Goal: Information Seeking & Learning: Learn about a topic

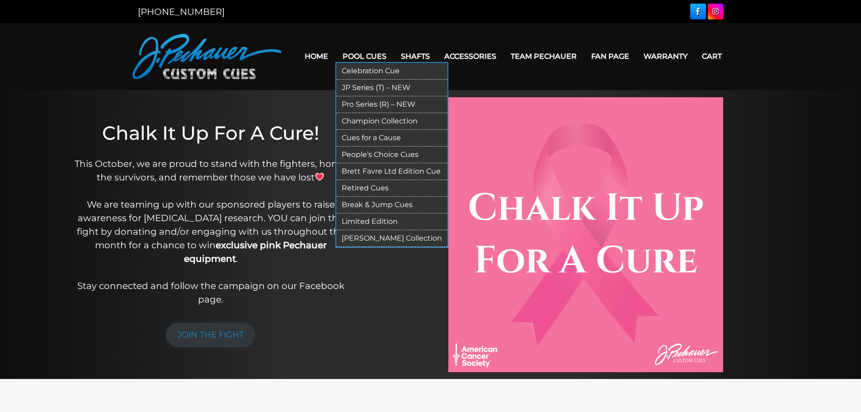
click at [382, 86] on link "JP Series (T) – NEW" at bounding box center [391, 88] width 111 height 17
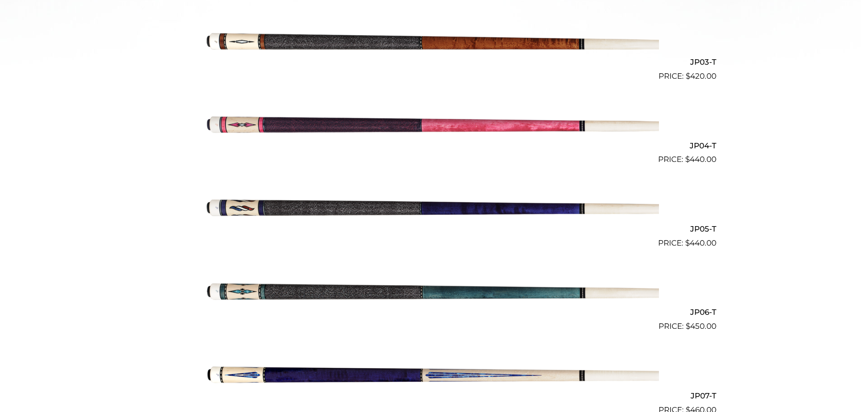
scroll to position [459, 0]
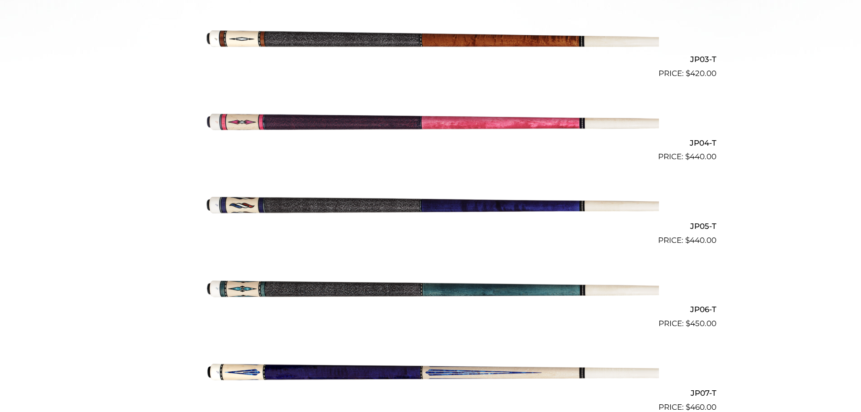
click at [481, 206] on img at bounding box center [430, 204] width 456 height 76
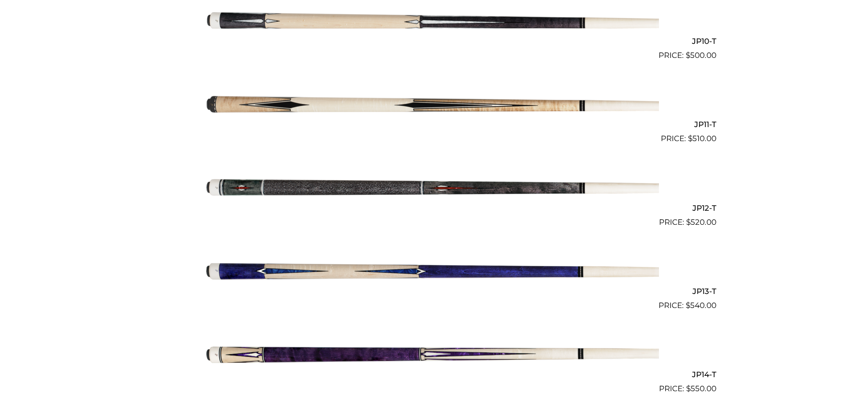
scroll to position [0, 0]
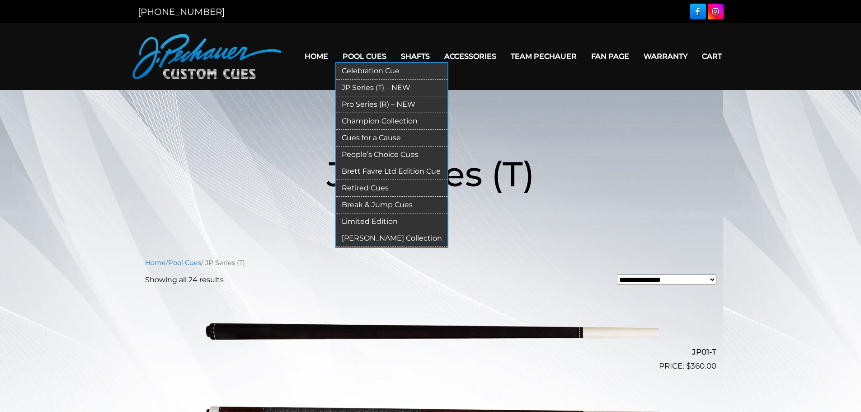
click at [379, 105] on link "Pro Series (R) – NEW" at bounding box center [391, 104] width 111 height 17
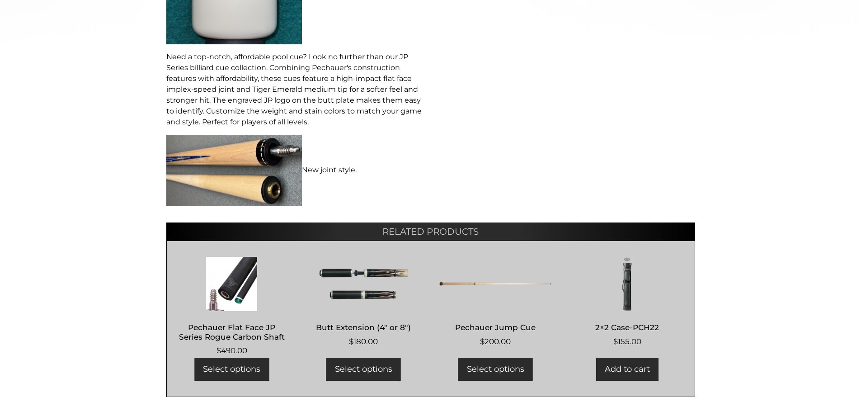
scroll to position [498, 0]
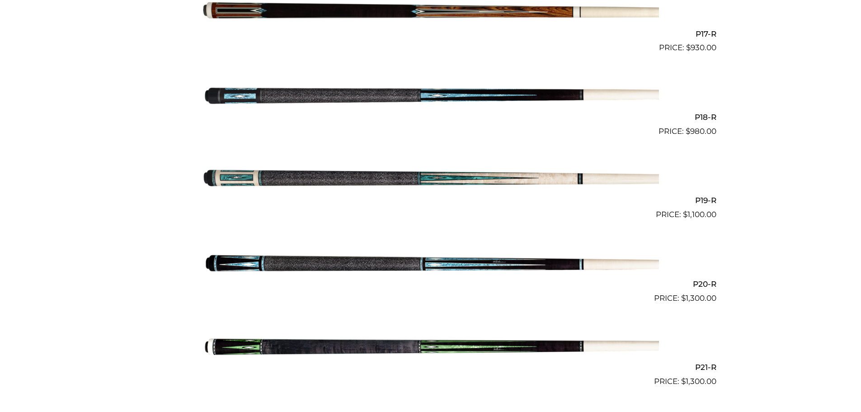
scroll to position [1659, 0]
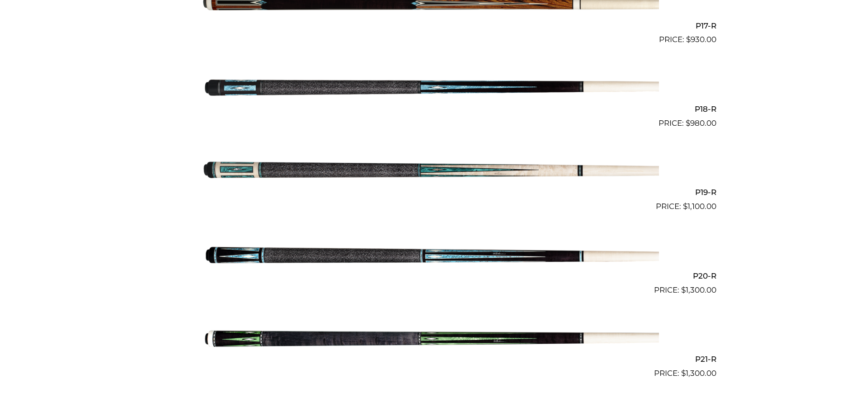
click at [442, 170] on img at bounding box center [430, 171] width 456 height 76
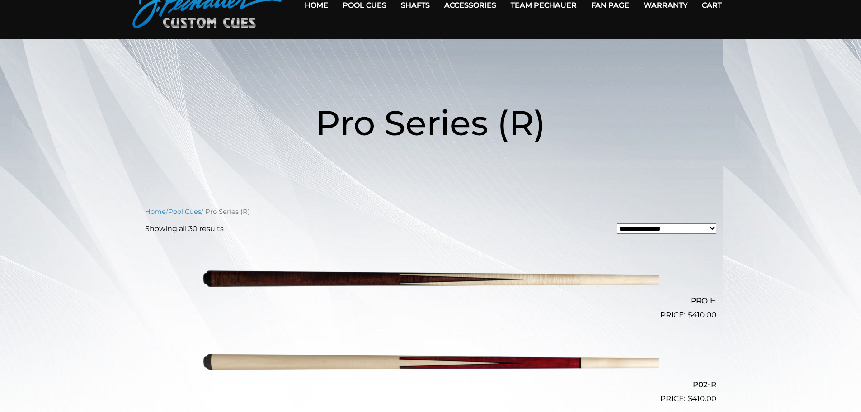
scroll to position [0, 0]
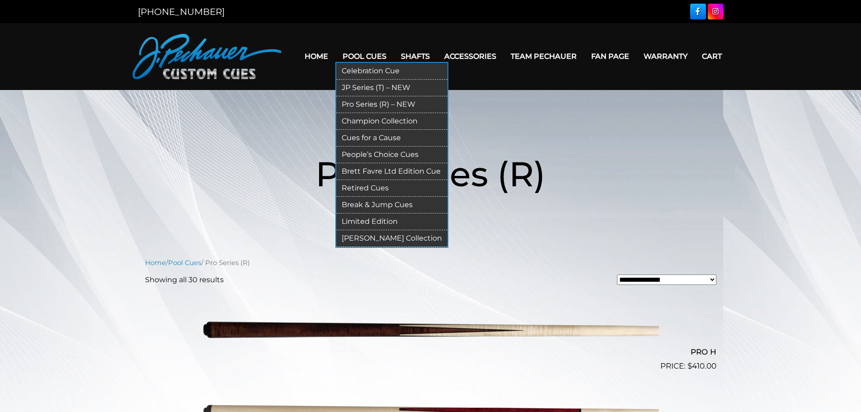
click at [381, 122] on link "Champion Collection" at bounding box center [391, 121] width 111 height 17
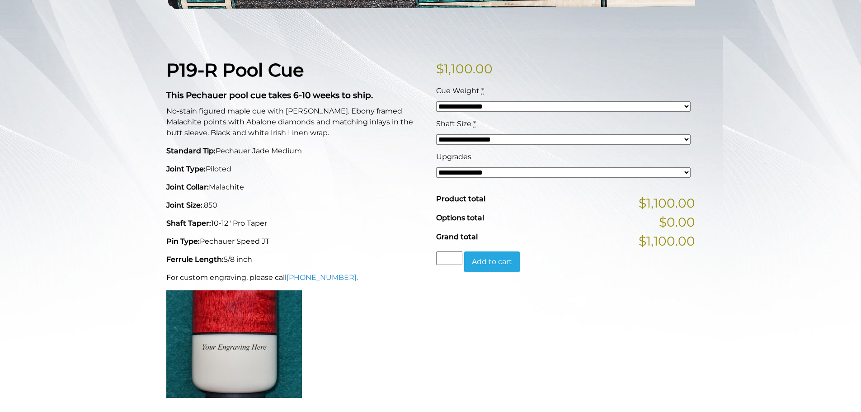
scroll to position [181, 0]
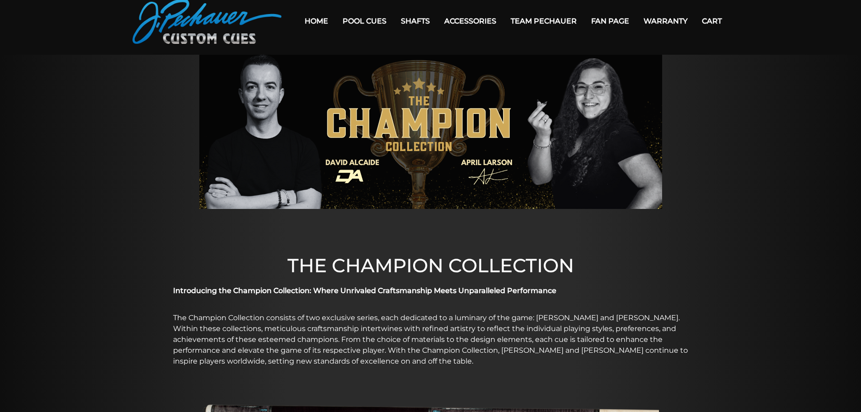
scroll to position [29, 0]
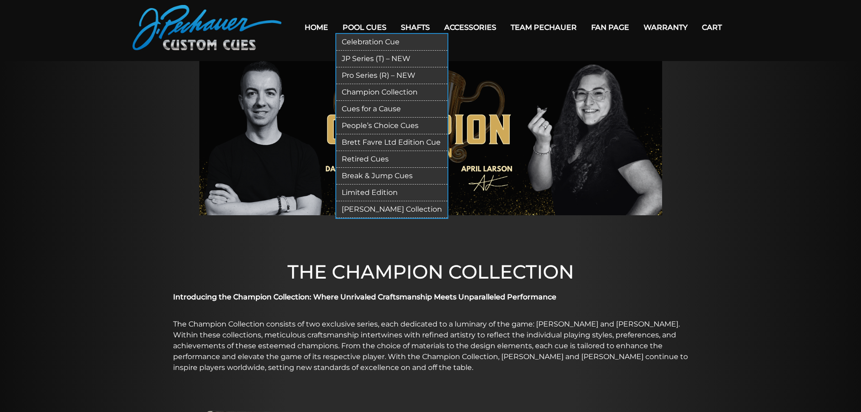
click at [376, 108] on link "Cues for a Cause" at bounding box center [391, 109] width 111 height 17
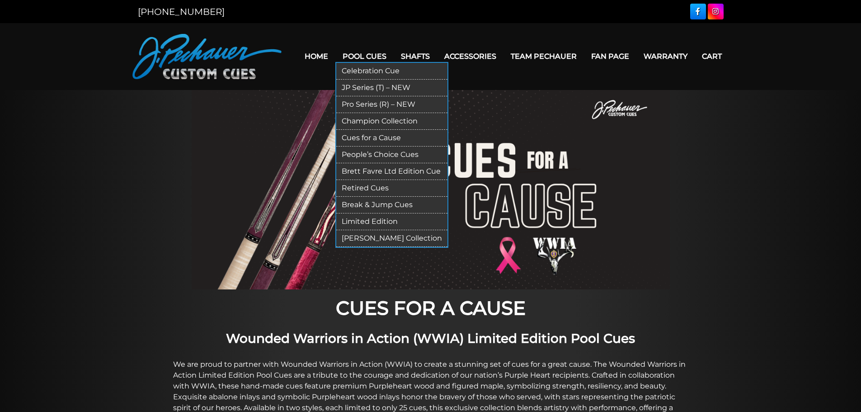
click at [388, 153] on link "People’s Choice Cues" at bounding box center [391, 154] width 111 height 17
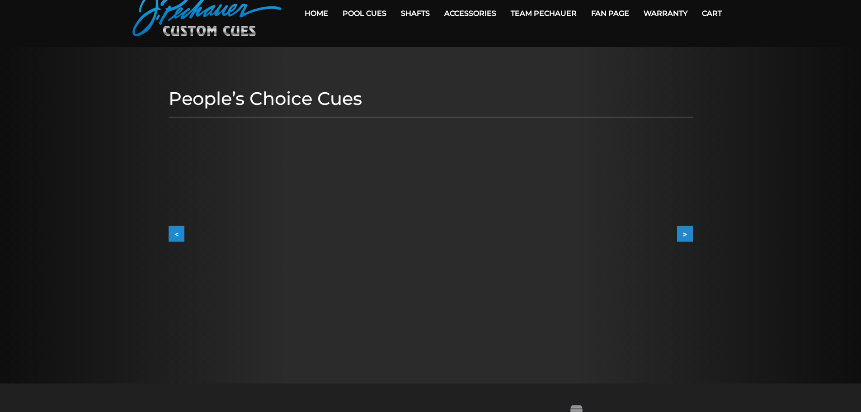
scroll to position [45, 0]
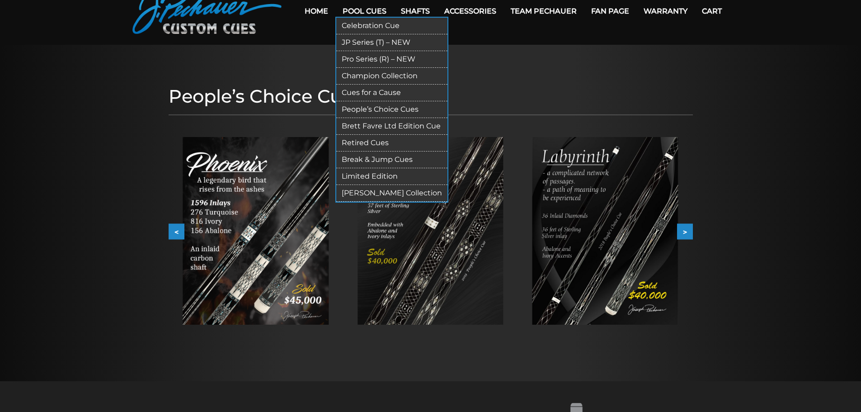
click at [368, 121] on link "Brett Favre Ltd Edition Cue" at bounding box center [391, 126] width 111 height 17
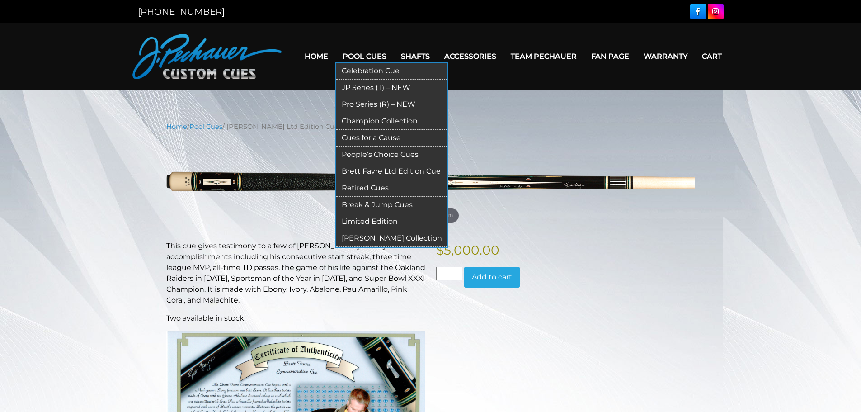
click at [373, 186] on link "Retired Cues" at bounding box center [391, 188] width 111 height 17
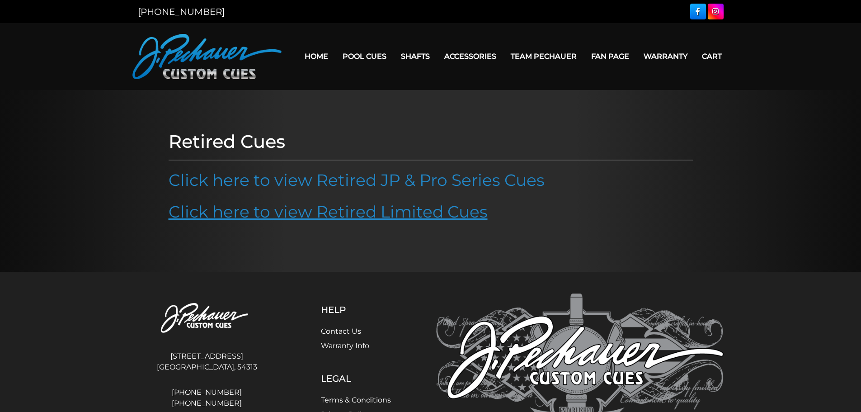
click at [384, 211] on link "Click here to view Retired Limited Cues" at bounding box center [328, 212] width 319 height 20
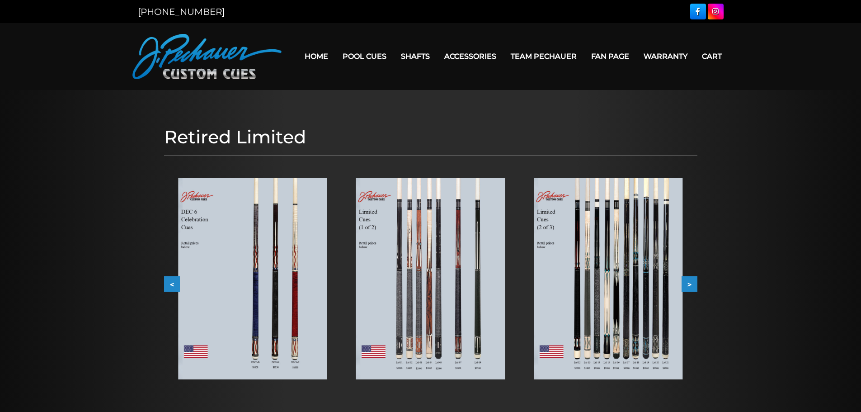
click at [463, 319] on img at bounding box center [430, 279] width 149 height 202
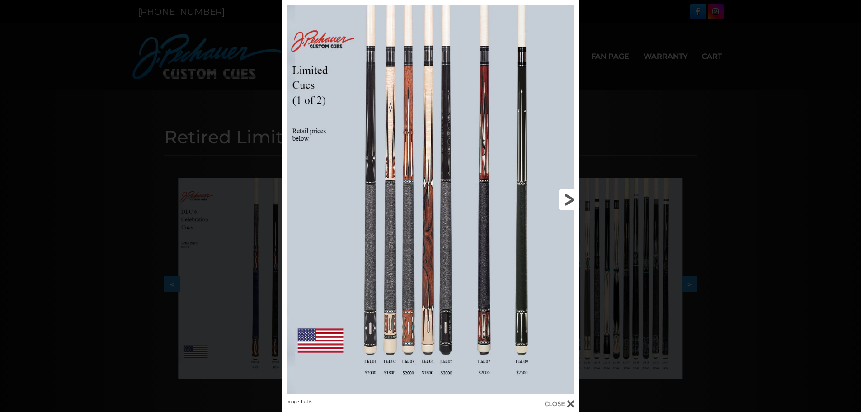
click at [570, 197] on link at bounding box center [512, 199] width 134 height 399
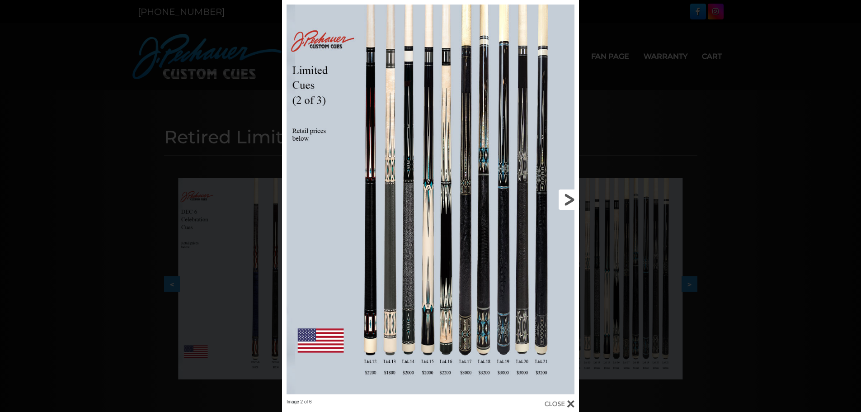
click at [570, 197] on link at bounding box center [512, 199] width 134 height 399
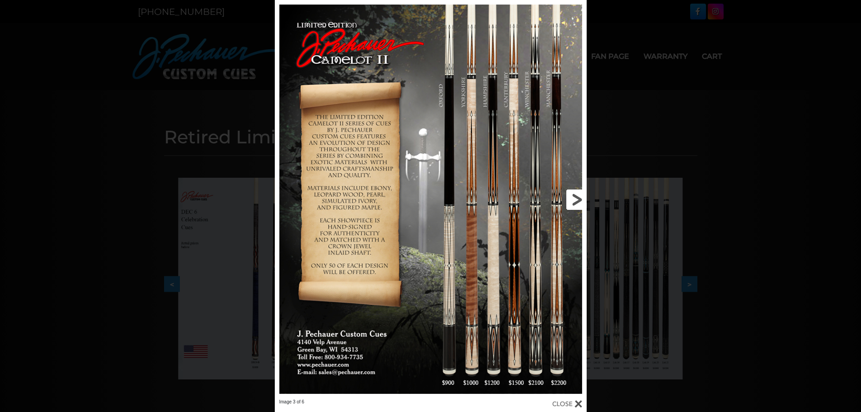
click at [575, 206] on link at bounding box center [516, 199] width 141 height 399
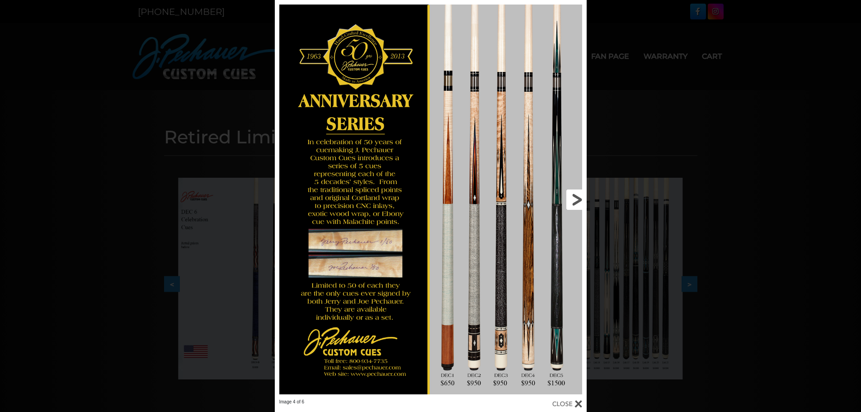
click at [575, 206] on link at bounding box center [516, 199] width 141 height 399
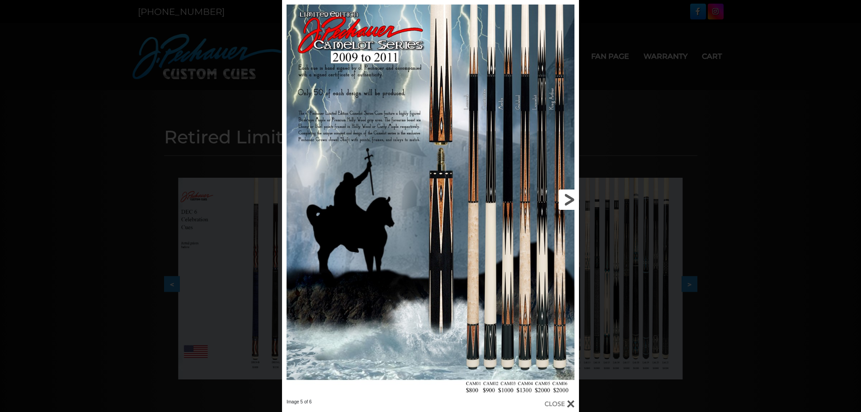
click at [573, 202] on link at bounding box center [512, 199] width 134 height 399
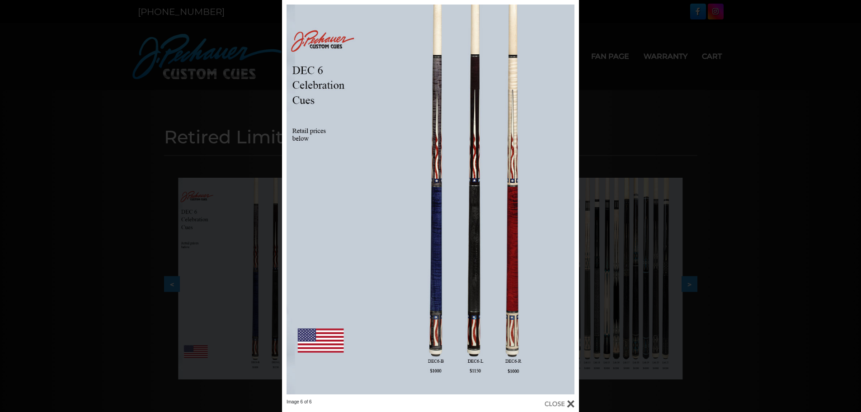
click at [604, 157] on div "Image 6 of 6" at bounding box center [430, 206] width 861 height 412
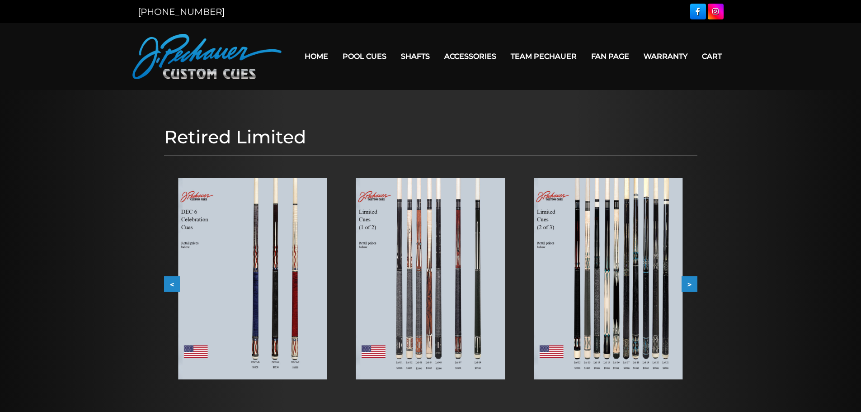
click at [292, 307] on img at bounding box center [252, 279] width 149 height 202
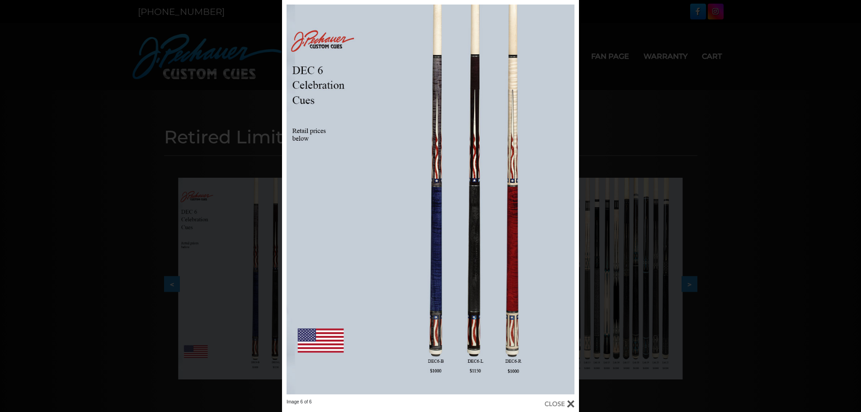
click at [656, 112] on div "Image 6 of 6" at bounding box center [430, 206] width 861 height 412
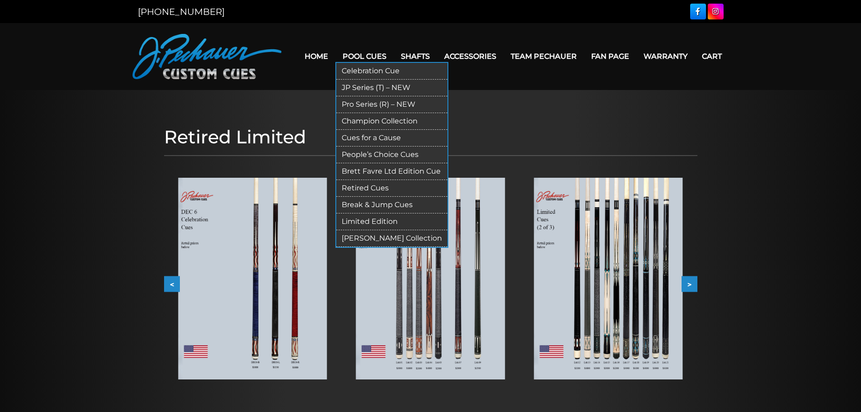
click at [373, 184] on link "Retired Cues" at bounding box center [391, 188] width 111 height 17
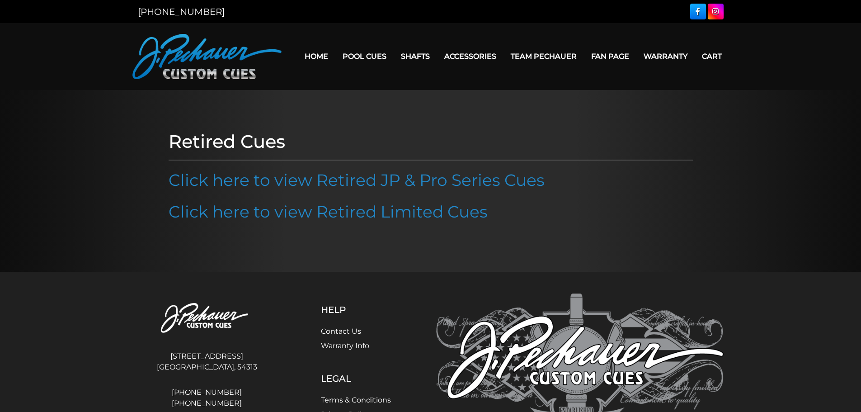
click at [373, 184] on link "Click here to view Retired JP & Pro Series Cues" at bounding box center [357, 180] width 376 height 20
click at [349, 212] on link "Click here to view Retired Limited Cues" at bounding box center [328, 212] width 319 height 20
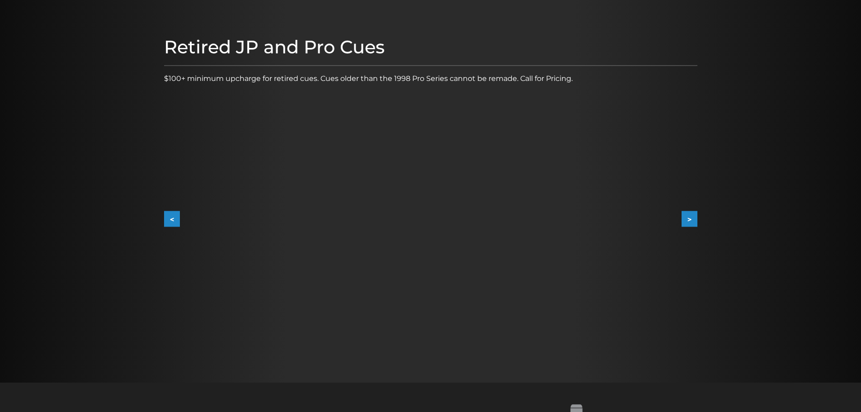
scroll to position [90, 0]
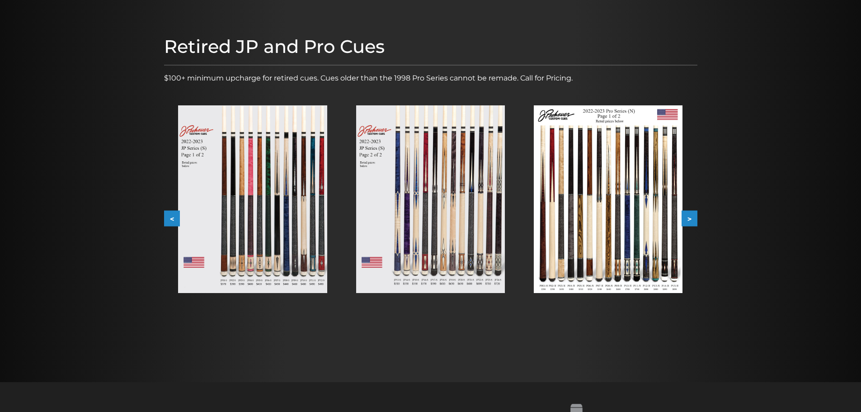
click at [288, 195] on img at bounding box center [252, 199] width 149 height 188
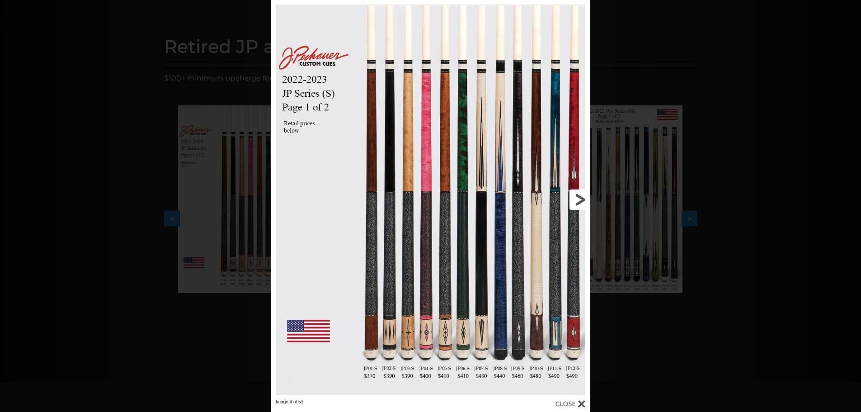
click at [580, 198] on link at bounding box center [517, 199] width 143 height 399
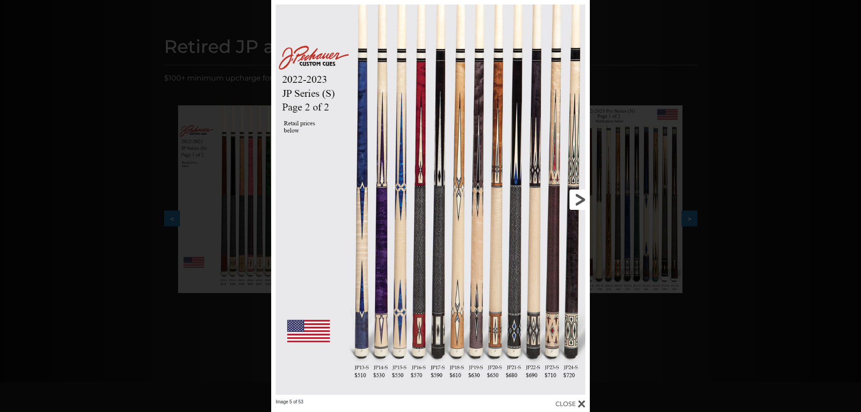
click at [580, 197] on link at bounding box center [517, 199] width 143 height 399
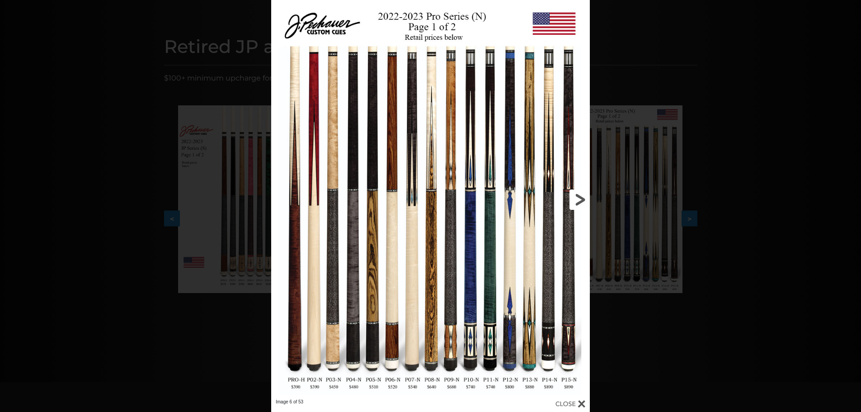
click at [580, 197] on link at bounding box center [517, 199] width 143 height 399
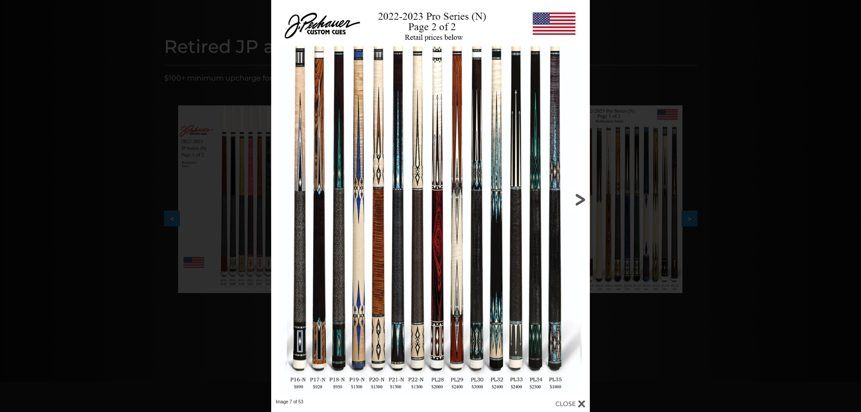
click at [581, 198] on link at bounding box center [517, 199] width 143 height 399
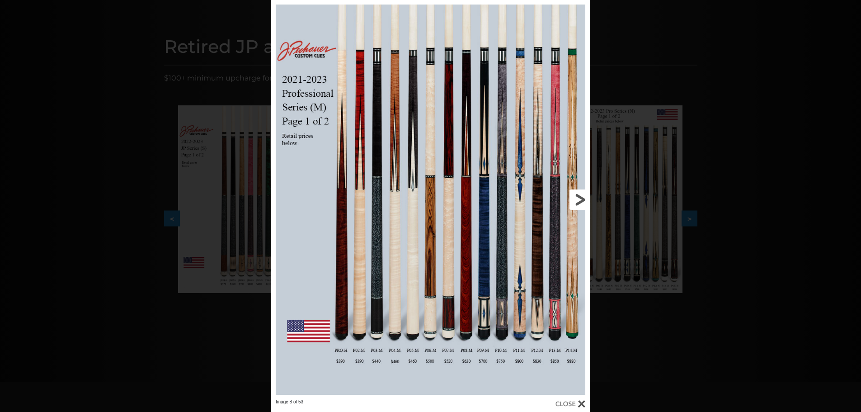
click at [581, 198] on link at bounding box center [517, 199] width 143 height 399
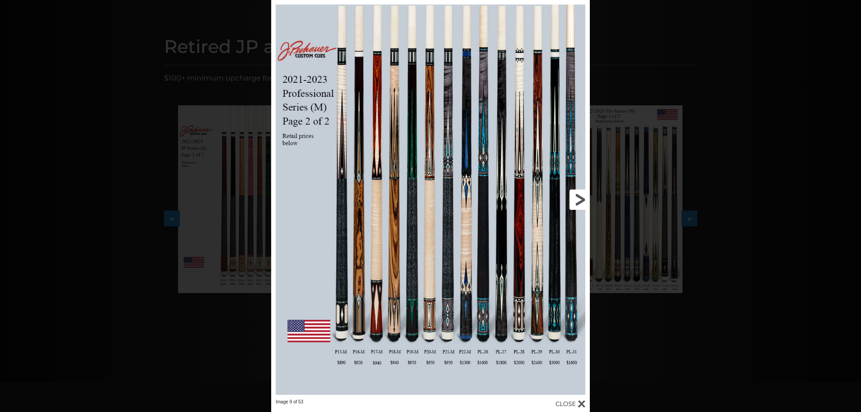
click at [579, 204] on link at bounding box center [517, 199] width 143 height 399
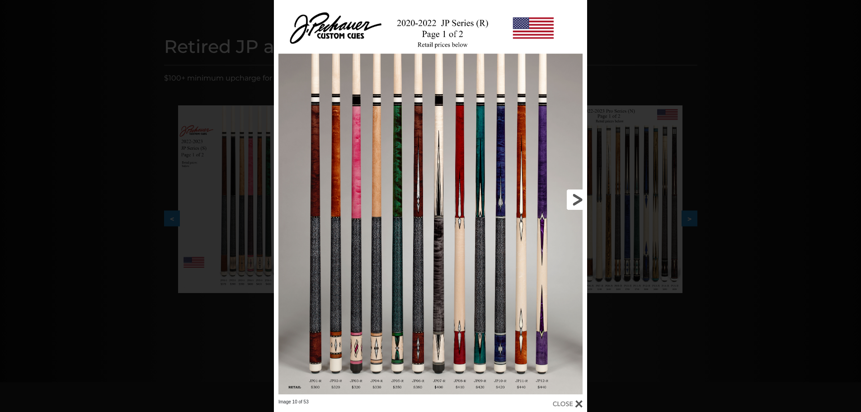
click at [577, 198] on link at bounding box center [516, 199] width 141 height 399
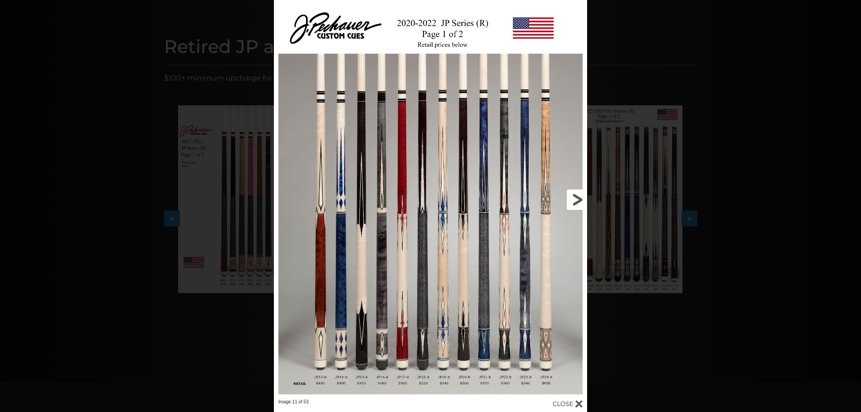
click at [577, 198] on link at bounding box center [516, 199] width 141 height 399
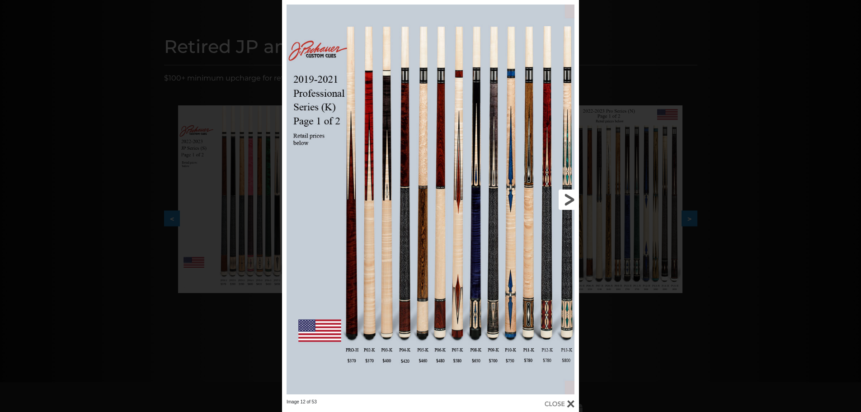
click at [566, 199] on link at bounding box center [512, 199] width 134 height 399
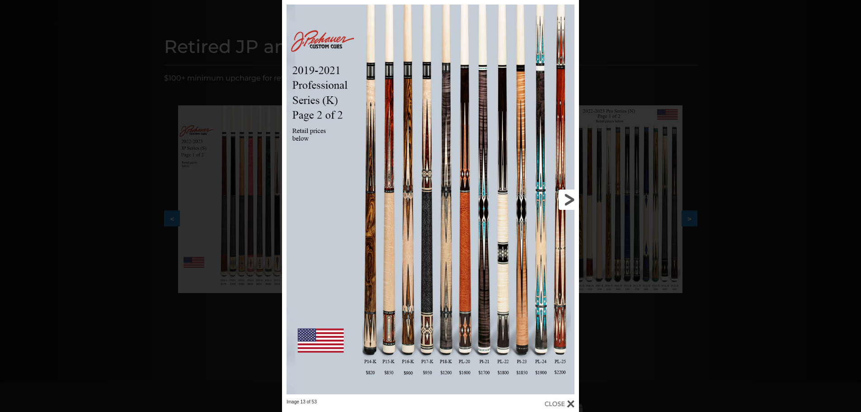
click at [566, 199] on link at bounding box center [512, 199] width 134 height 399
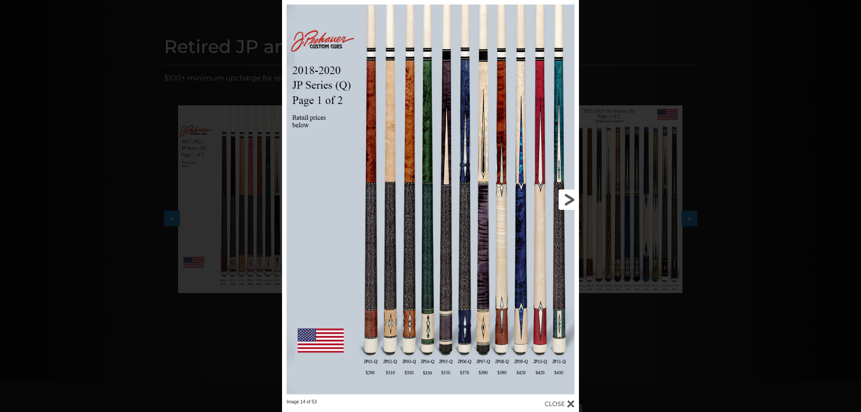
click at [568, 200] on link at bounding box center [512, 199] width 134 height 399
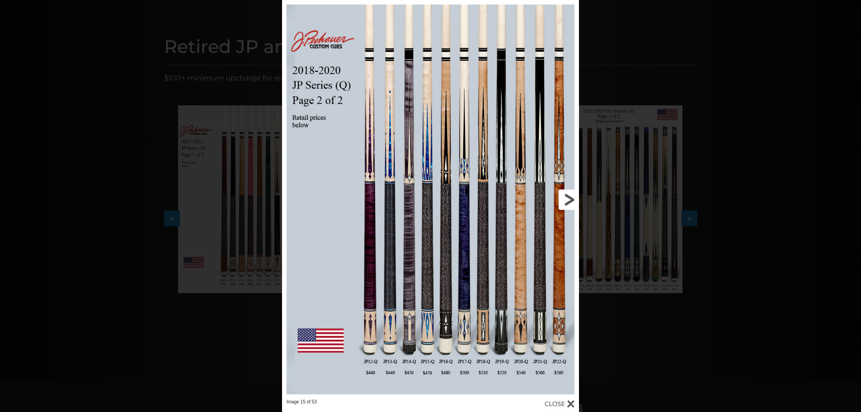
click at [568, 200] on link at bounding box center [512, 199] width 134 height 399
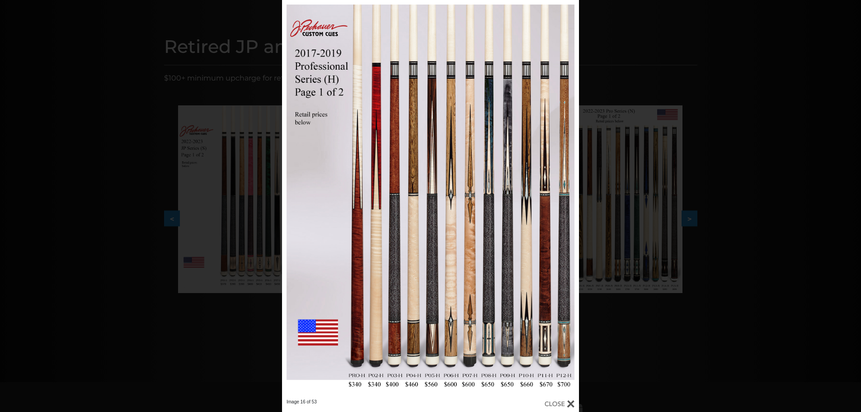
click at [661, 80] on div "Image 16 of 53" at bounding box center [430, 206] width 861 height 412
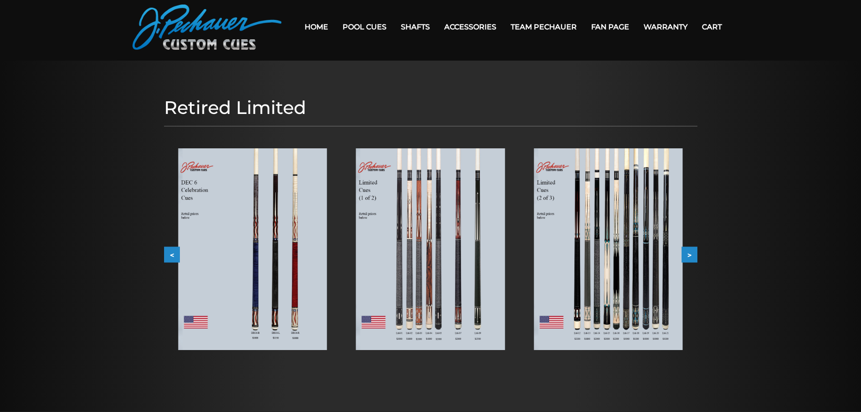
scroll to position [28, 0]
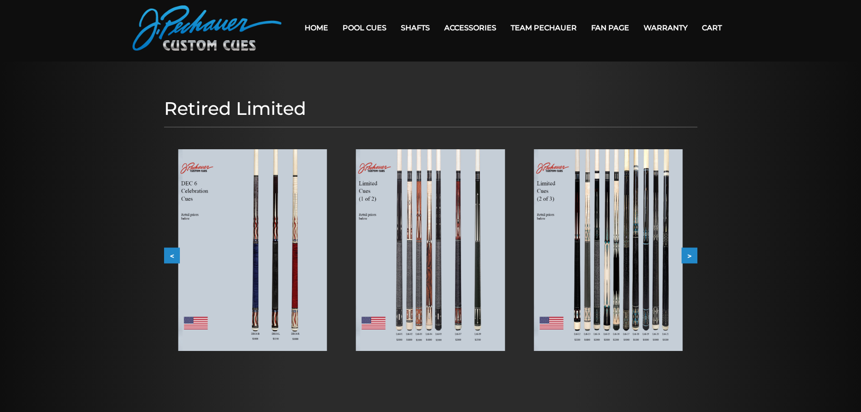
click at [281, 220] on img at bounding box center [252, 250] width 149 height 202
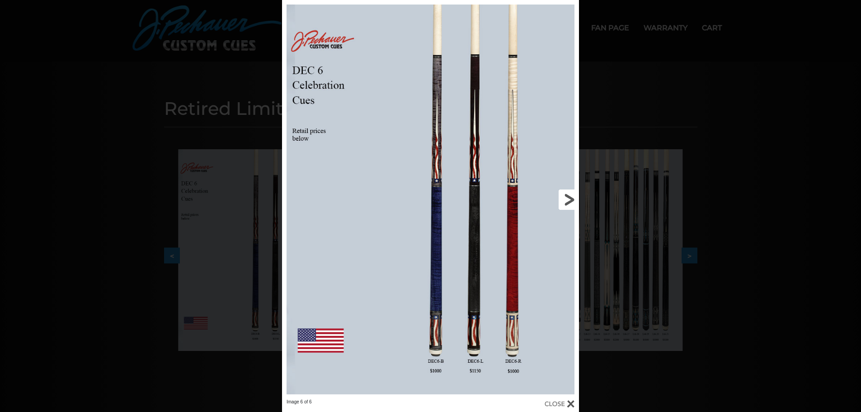
click at [572, 203] on link at bounding box center [512, 199] width 134 height 399
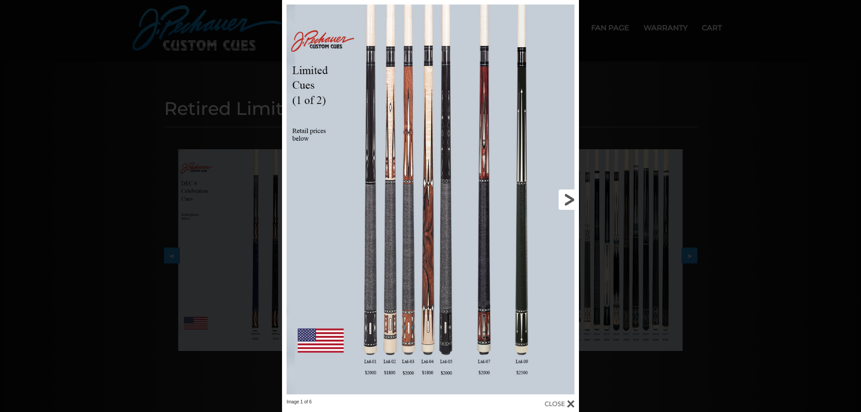
click at [569, 199] on link at bounding box center [512, 199] width 134 height 399
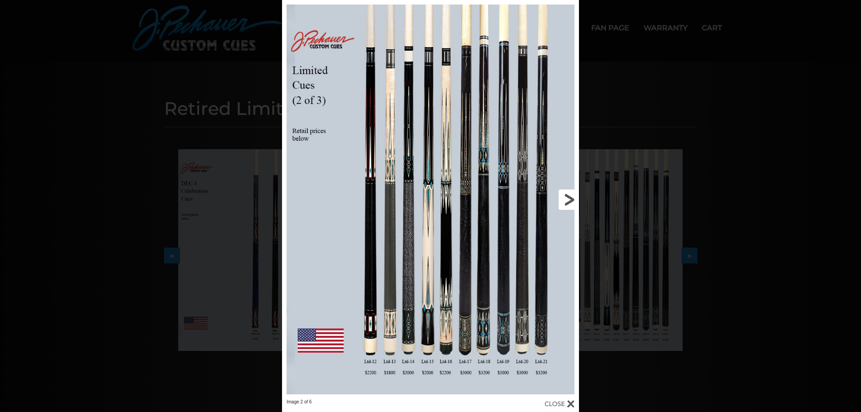
click at [569, 199] on link at bounding box center [512, 199] width 134 height 399
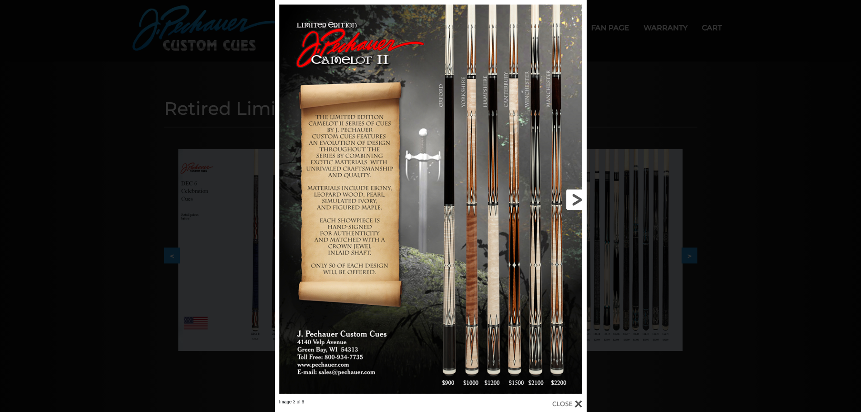
click at [574, 198] on link at bounding box center [516, 199] width 141 height 399
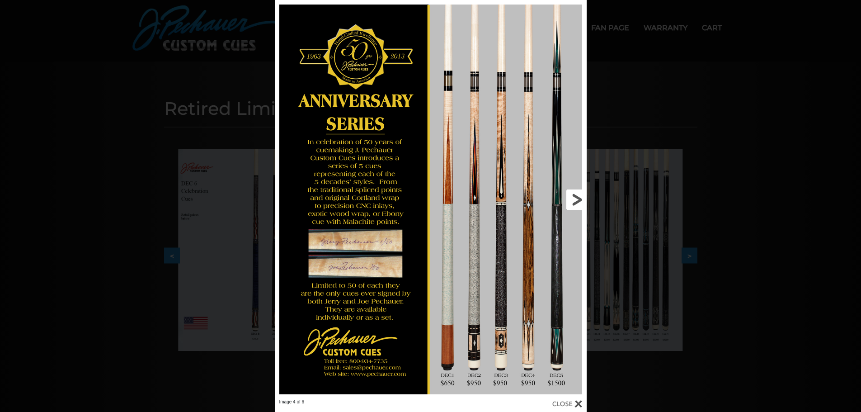
click at [574, 198] on link at bounding box center [516, 199] width 141 height 399
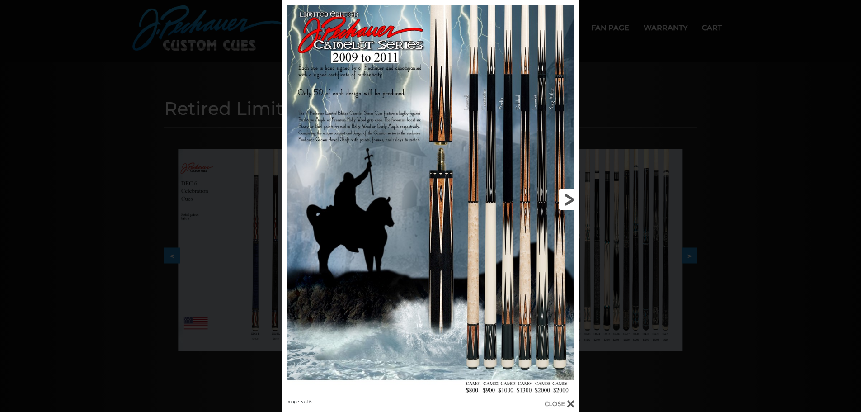
click at [572, 198] on link at bounding box center [512, 199] width 134 height 399
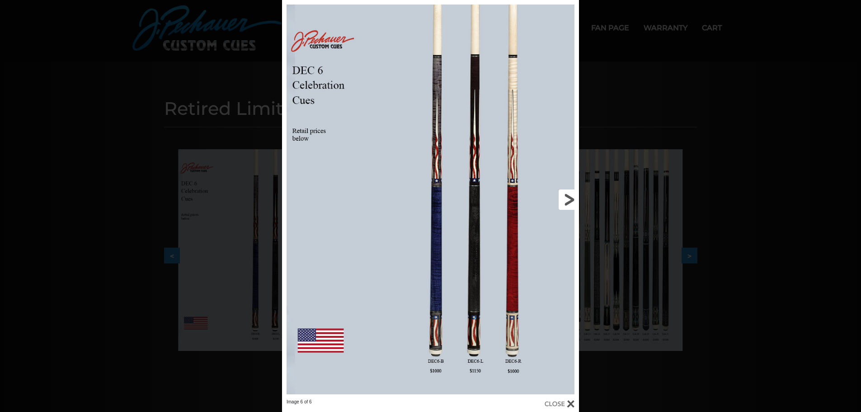
click at [571, 198] on link at bounding box center [512, 199] width 134 height 399
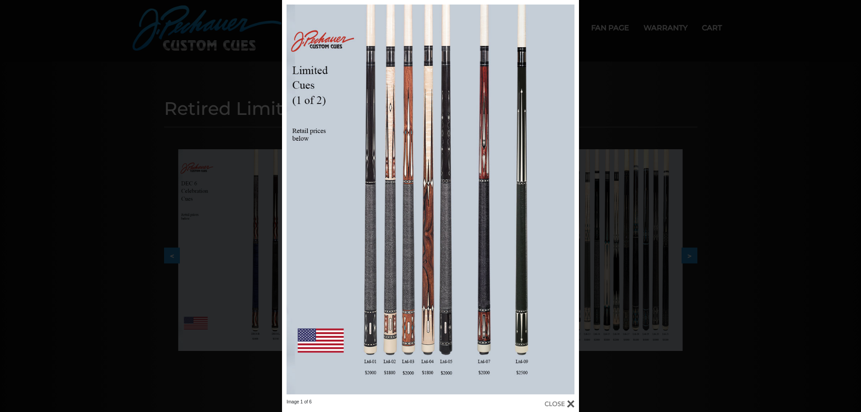
click at [619, 92] on div "Image 1 of 6" at bounding box center [430, 206] width 861 height 412
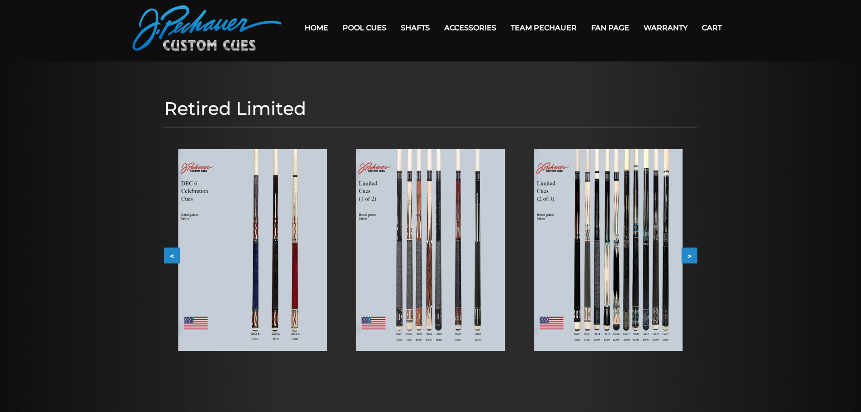
click at [538, 25] on link "Team Pechauer" at bounding box center [543, 27] width 80 height 23
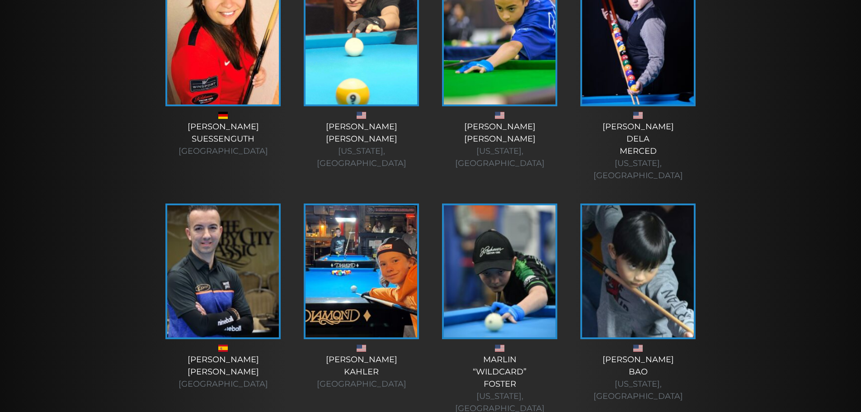
scroll to position [2525, 0]
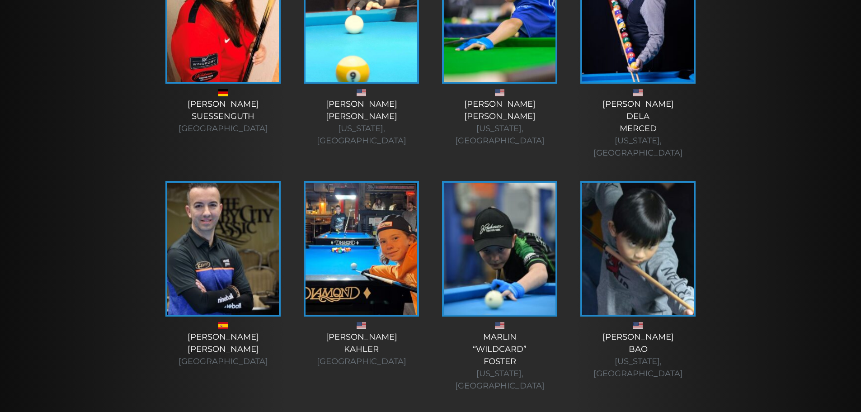
click at [339, 183] on img at bounding box center [361, 249] width 112 height 132
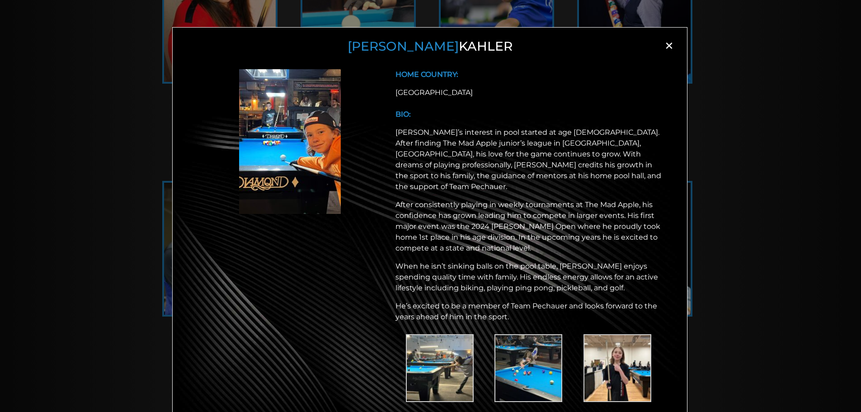
click at [663, 46] on span "×" at bounding box center [669, 46] width 14 height 14
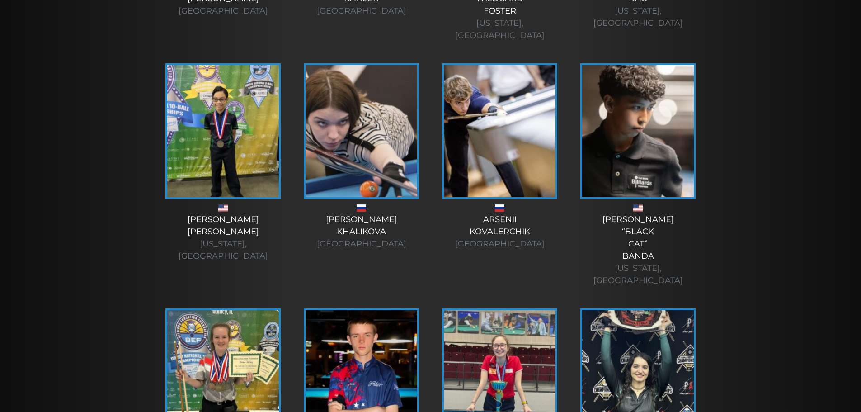
scroll to position [2872, 0]
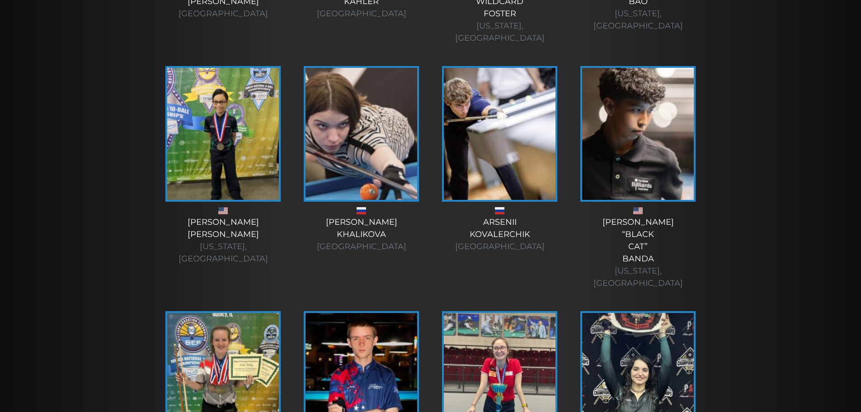
click at [644, 313] on img at bounding box center [638, 379] width 112 height 132
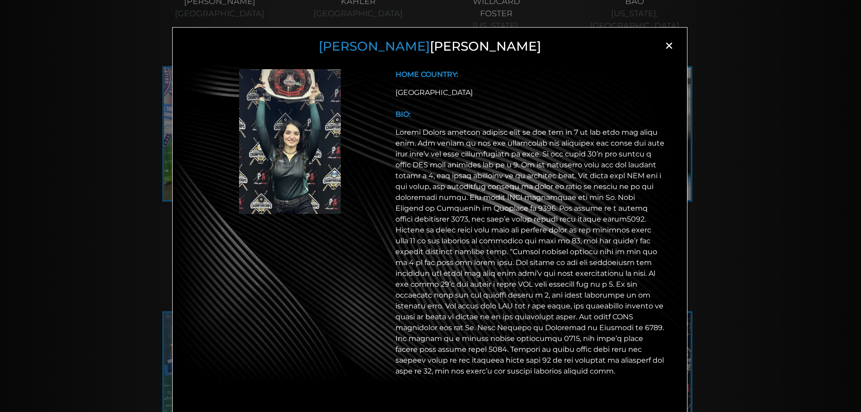
click at [666, 45] on span "×" at bounding box center [669, 46] width 14 height 14
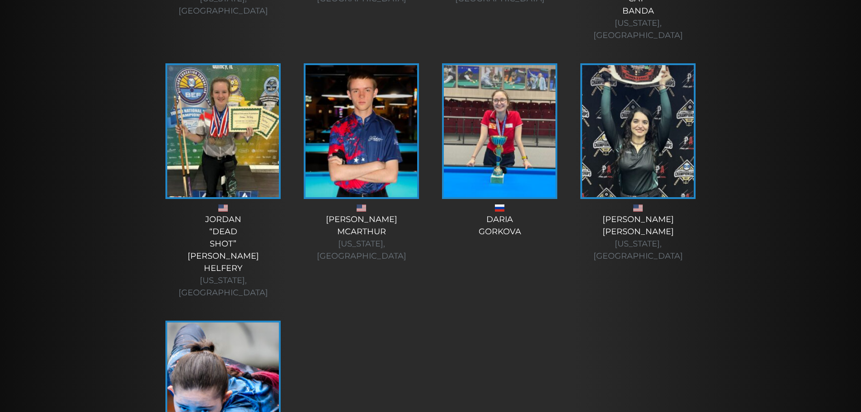
scroll to position [3115, 0]
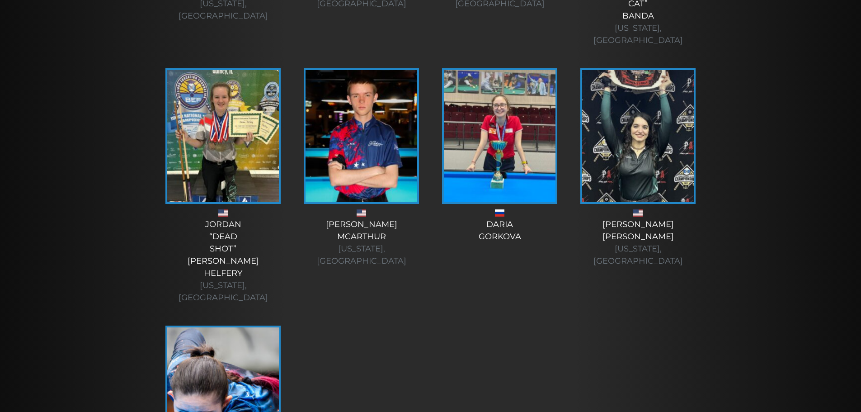
click at [272, 327] on img at bounding box center [223, 393] width 112 height 132
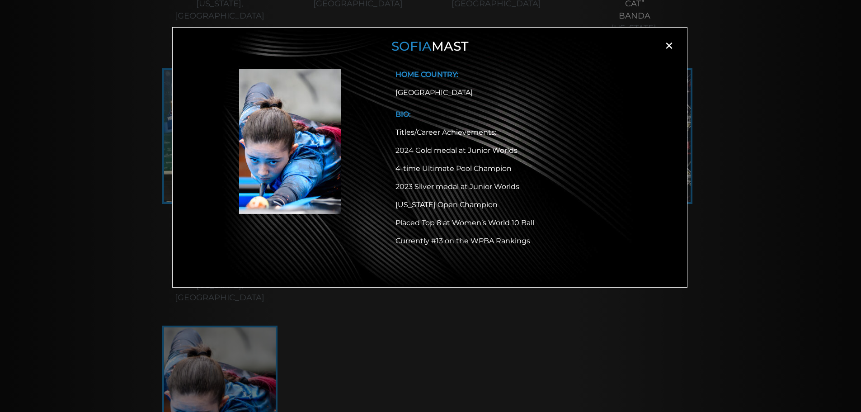
click at [668, 45] on span "×" at bounding box center [669, 46] width 14 height 14
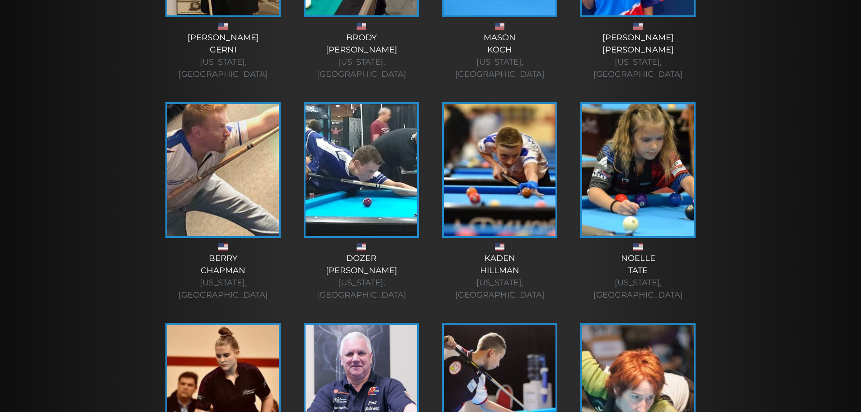
scroll to position [1488, 0]
click at [215, 325] on img at bounding box center [223, 391] width 112 height 132
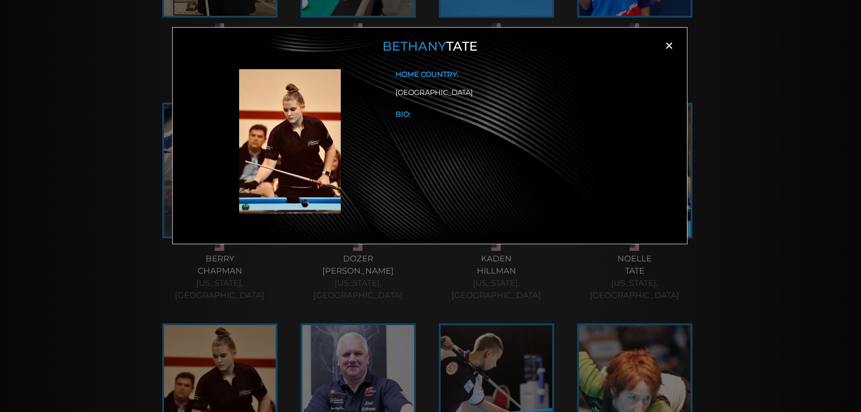
click at [666, 45] on span "×" at bounding box center [669, 46] width 14 height 14
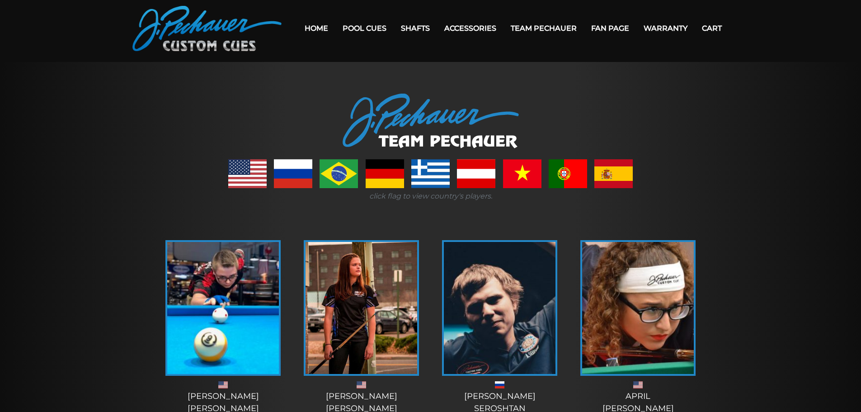
scroll to position [0, 0]
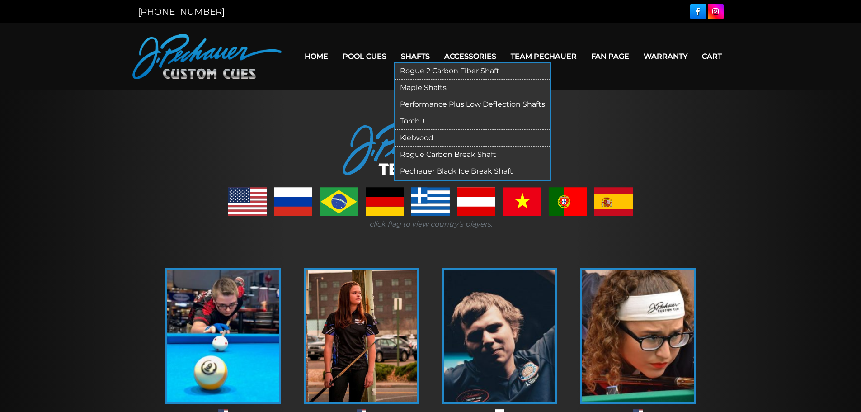
click at [446, 71] on link "Rogue 2 Carbon Fiber Shaft" at bounding box center [472, 71] width 156 height 17
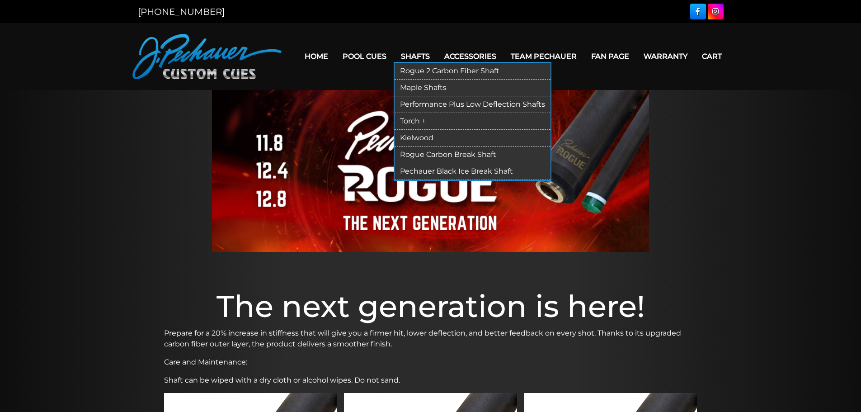
click at [421, 122] on link "Torch +" at bounding box center [472, 121] width 156 height 17
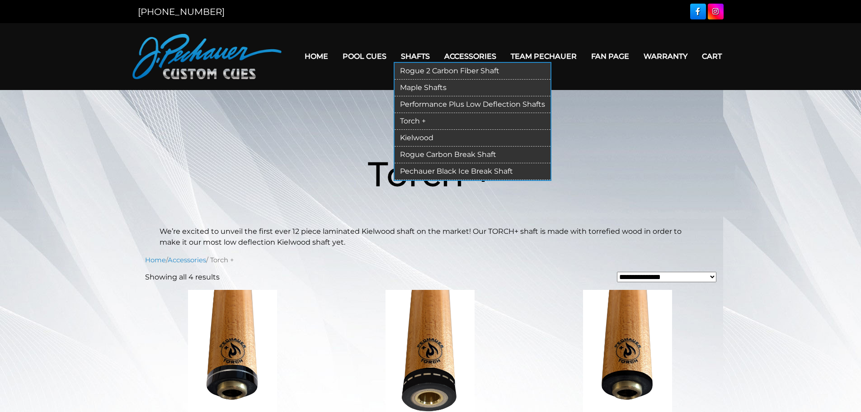
click at [427, 138] on link "Kielwood" at bounding box center [472, 138] width 156 height 17
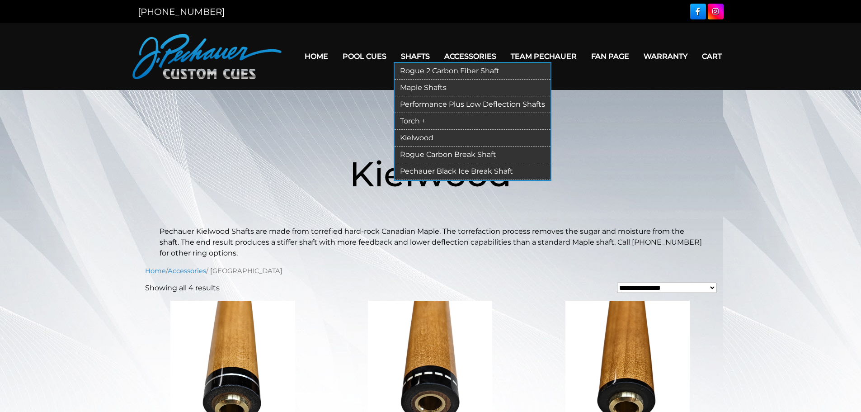
click at [430, 152] on link "Rogue Carbon Break Shaft" at bounding box center [472, 154] width 156 height 17
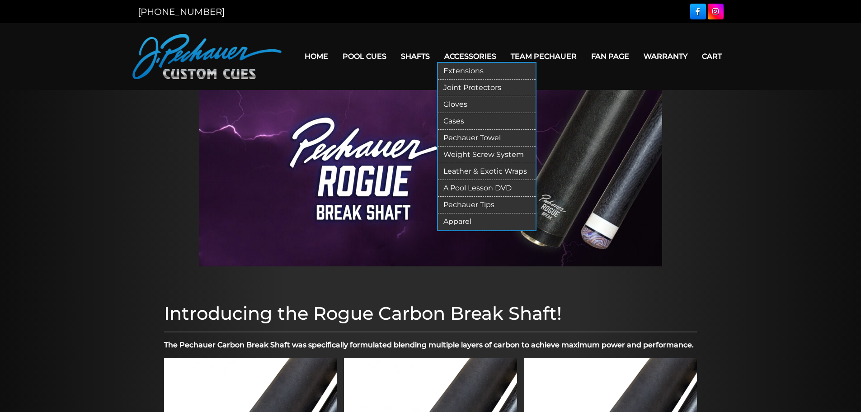
click at [473, 72] on link "Extensions" at bounding box center [487, 71] width 98 height 17
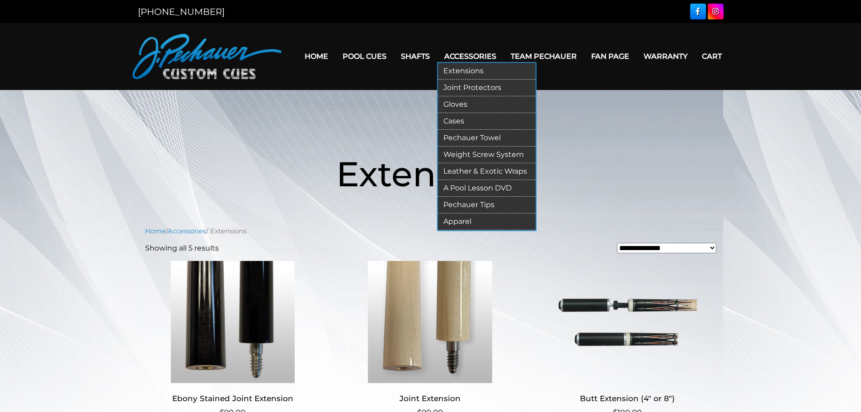
click at [464, 120] on link "Cases" at bounding box center [487, 121] width 98 height 17
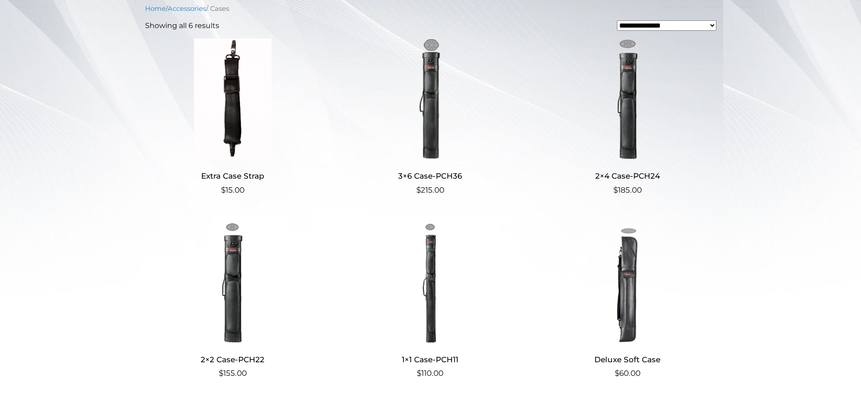
scroll to position [226, 0]
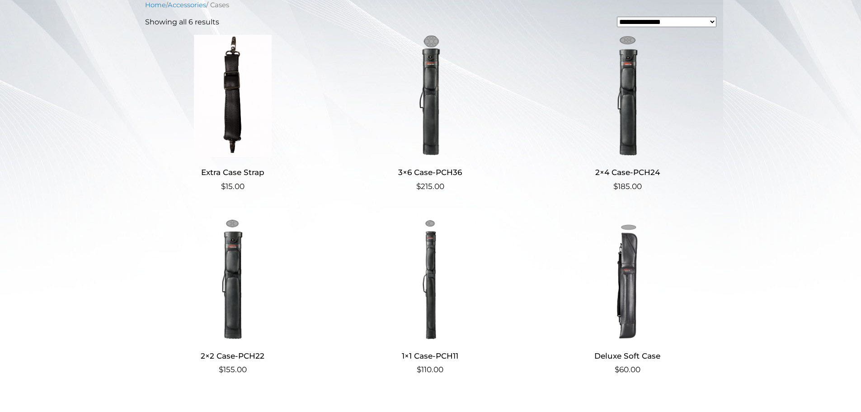
click at [230, 286] on img at bounding box center [233, 279] width 176 height 122
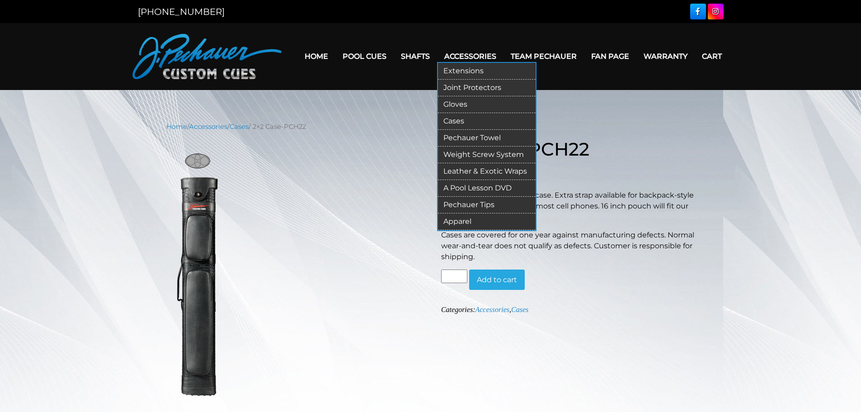
click at [483, 140] on link "Pechauer Towel" at bounding box center [487, 138] width 98 height 17
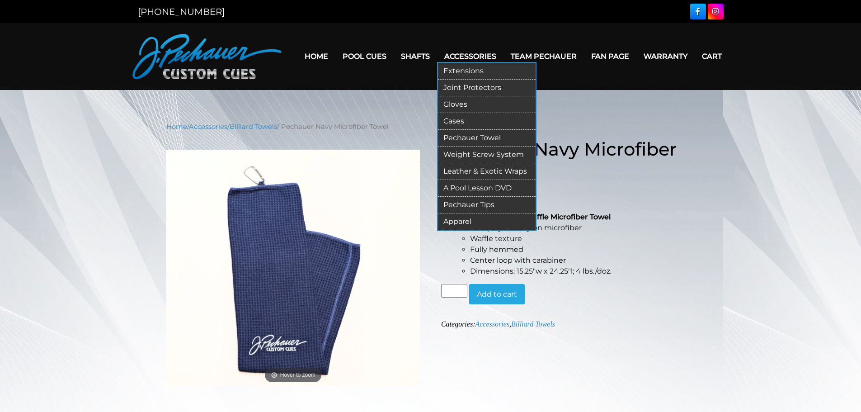
click at [478, 86] on link "Joint Protectors" at bounding box center [487, 88] width 98 height 17
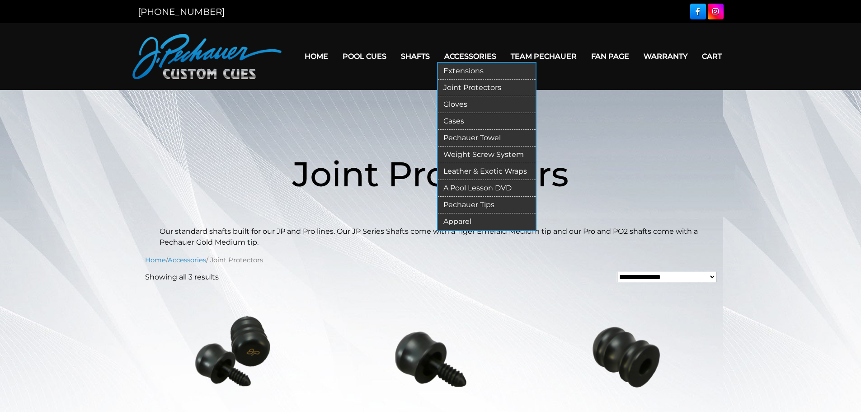
click at [486, 156] on link "Weight Screw System" at bounding box center [487, 154] width 98 height 17
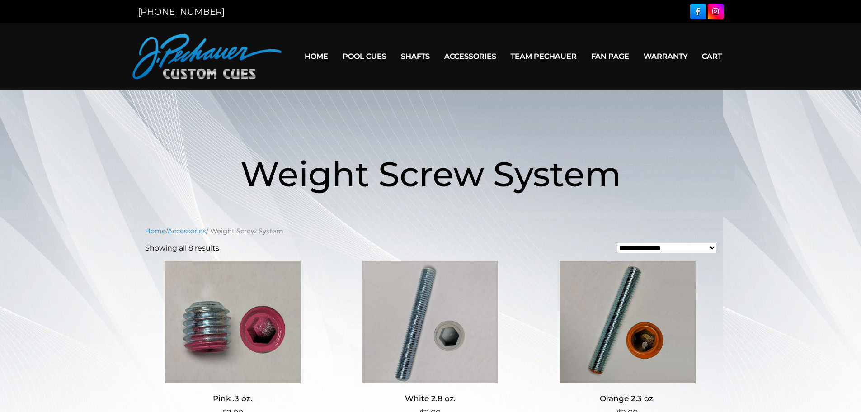
click at [611, 58] on link "Fan Page" at bounding box center [610, 56] width 52 height 23
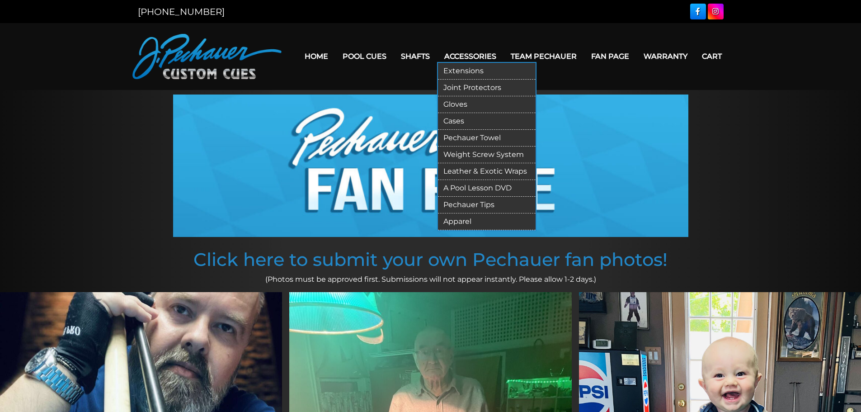
click at [485, 204] on link "Pechauer Tips" at bounding box center [487, 205] width 98 height 17
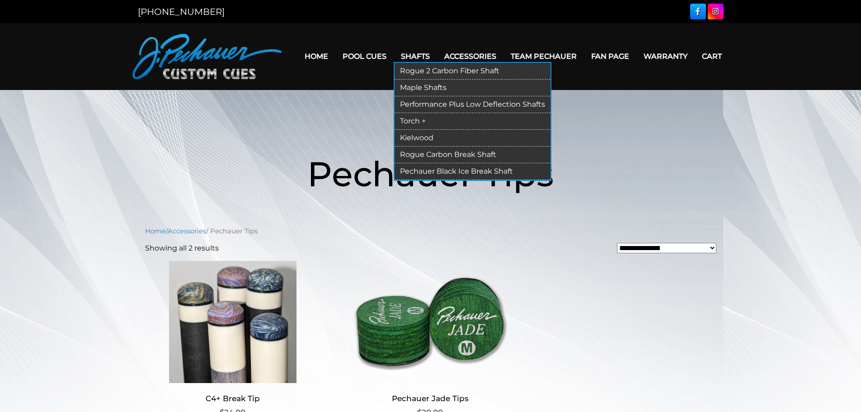
click at [462, 172] on link "Pechauer Black Ice Break Shaft" at bounding box center [472, 171] width 156 height 17
